Goal: Find specific page/section: Find specific page/section

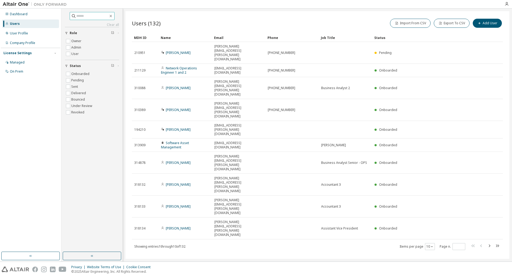
click at [80, 13] on input "text" at bounding box center [92, 15] width 32 height 5
type input "****"
